Goal: Task Accomplishment & Management: Use online tool/utility

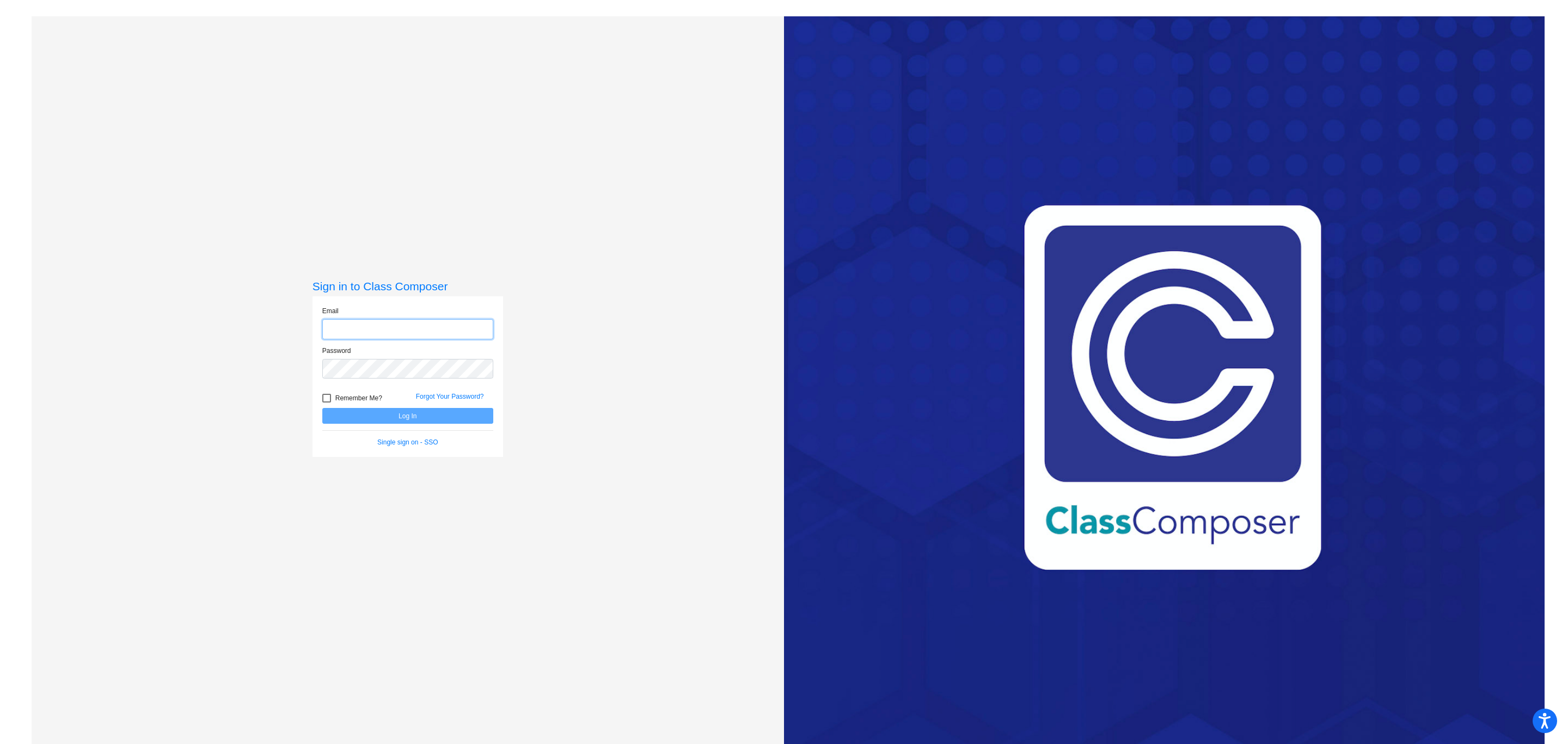
type input "[EMAIL_ADDRESS][DOMAIN_NAME]"
click at [394, 419] on button "Log In" at bounding box center [408, 416] width 171 height 16
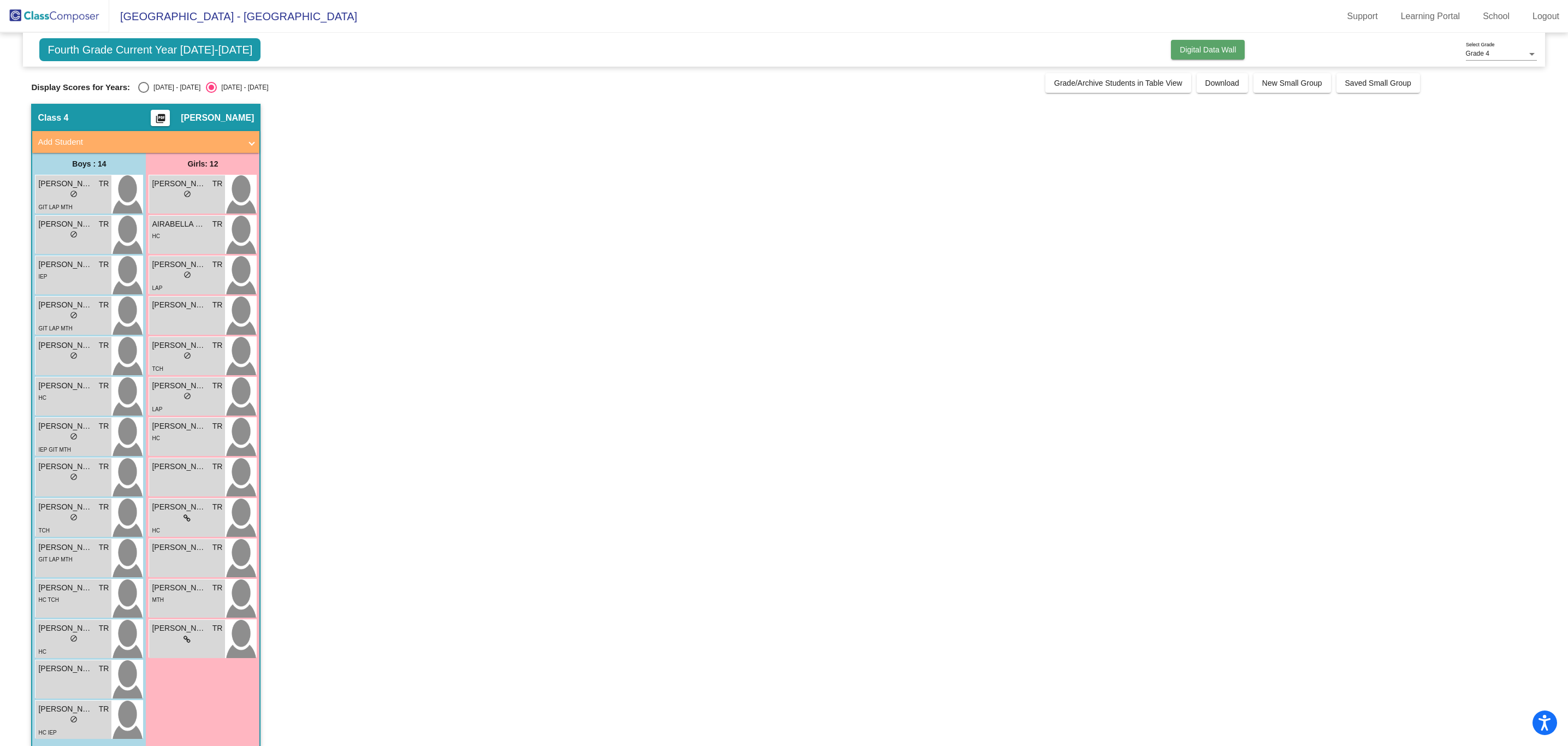
click at [1211, 49] on span "Digital Data Wall" at bounding box center [1207, 49] width 56 height 9
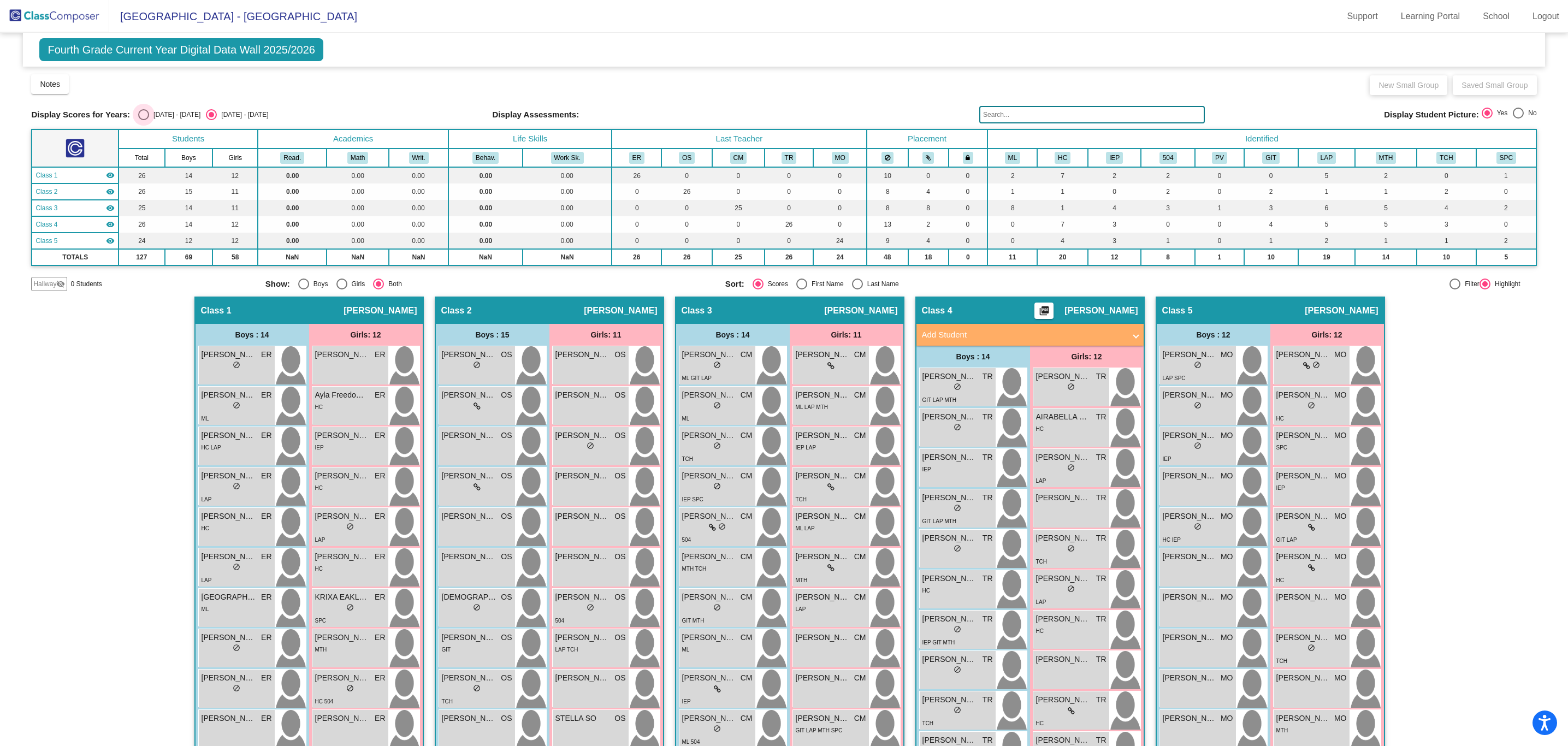
click at [138, 112] on div "Select an option" at bounding box center [143, 114] width 10 height 10
click at [143, 120] on input "[DATE] - [DATE]" at bounding box center [143, 120] width 1 height 1
radio input "true"
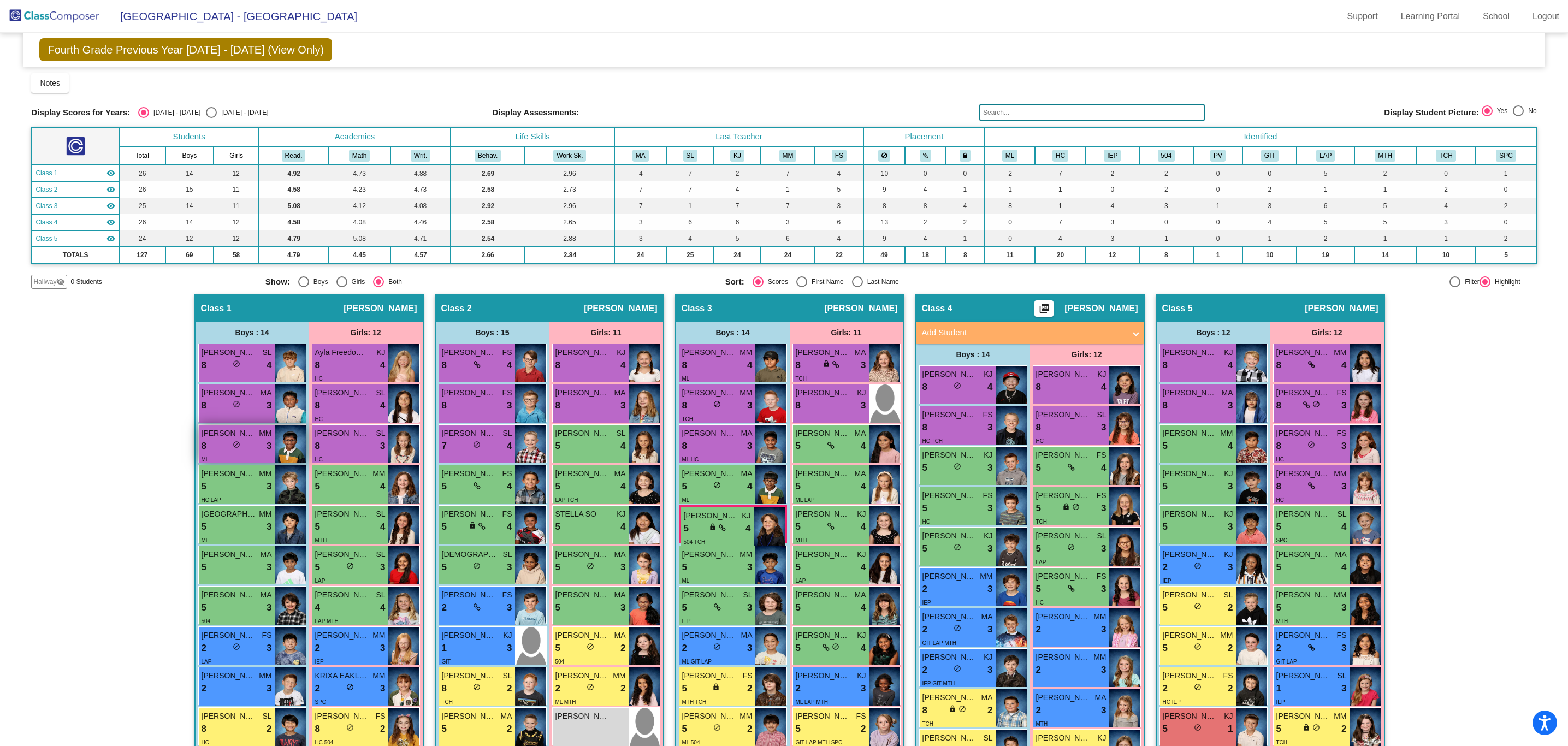
scroll to position [219, 0]
